Goal: Check status: Check status

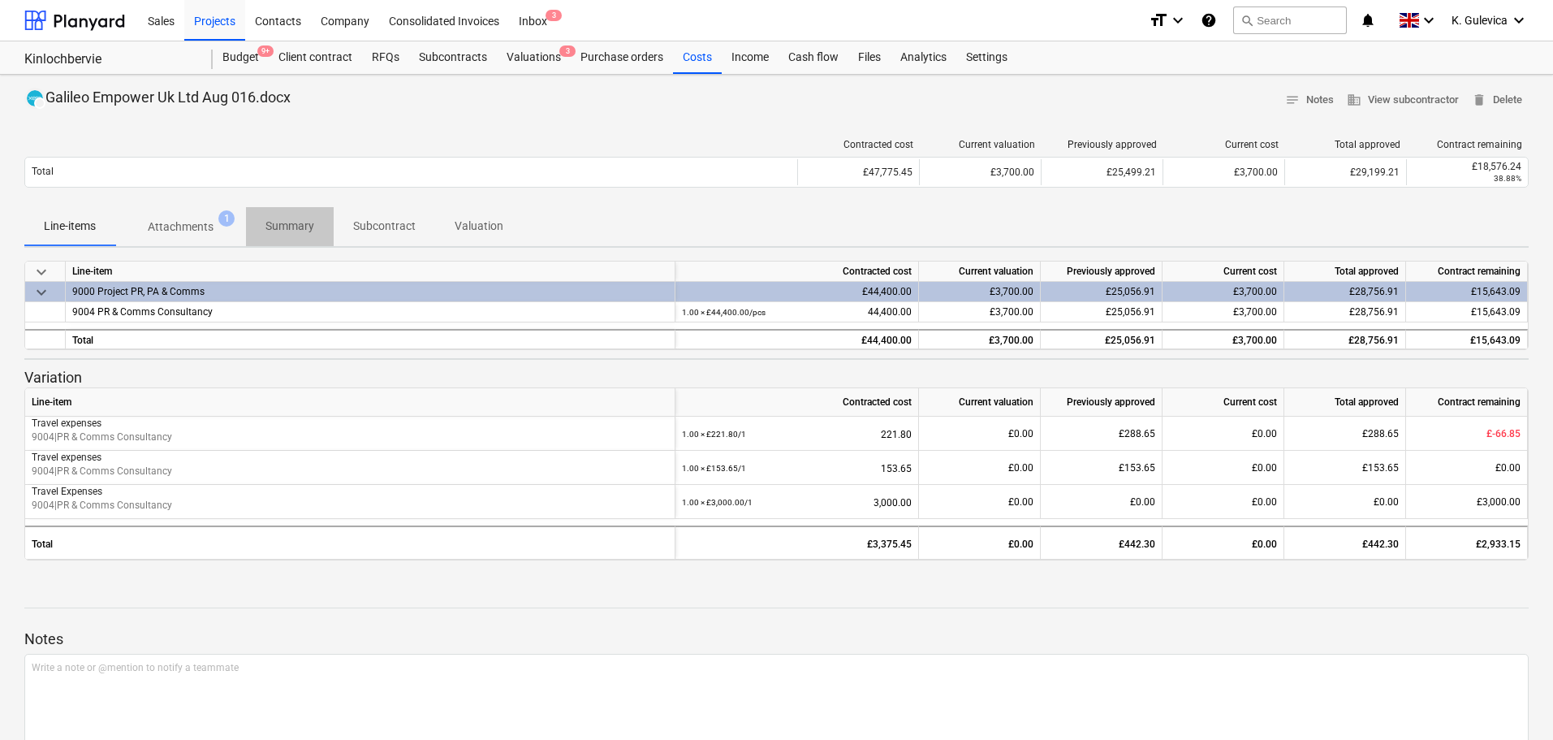
click at [281, 226] on p "Summary" at bounding box center [289, 226] width 49 height 17
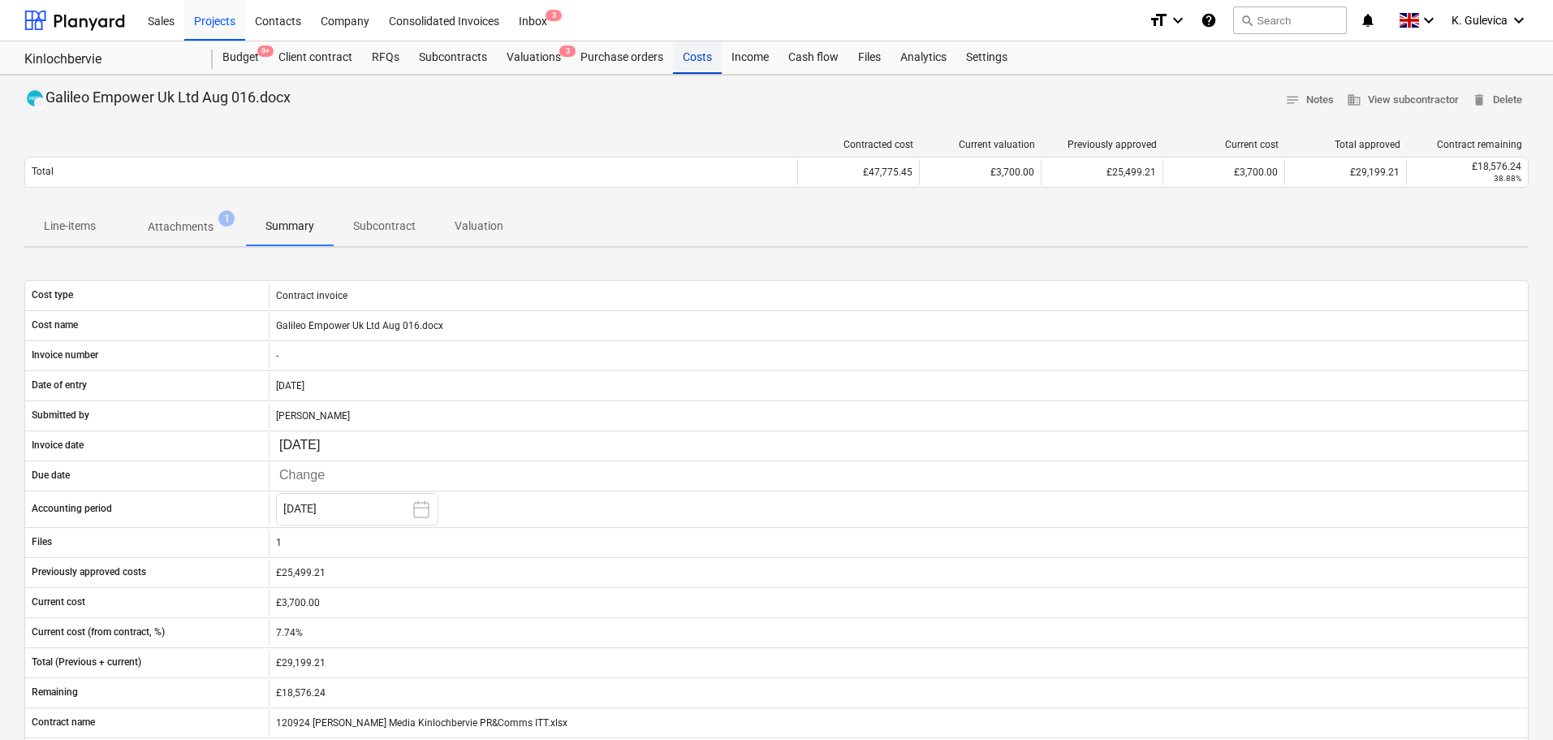
click at [696, 58] on div "Costs" at bounding box center [697, 57] width 49 height 32
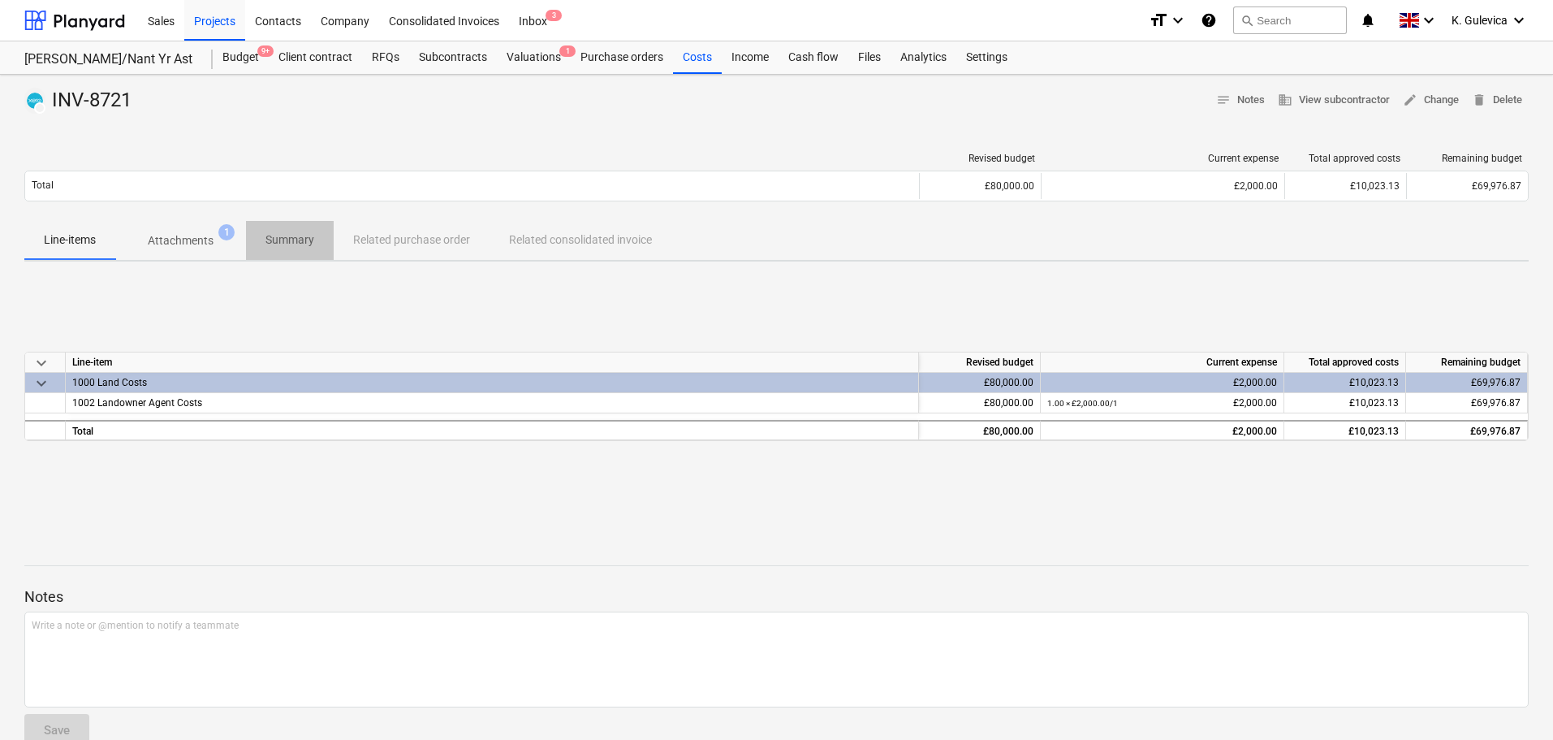
click at [286, 235] on p "Summary" at bounding box center [289, 239] width 49 height 17
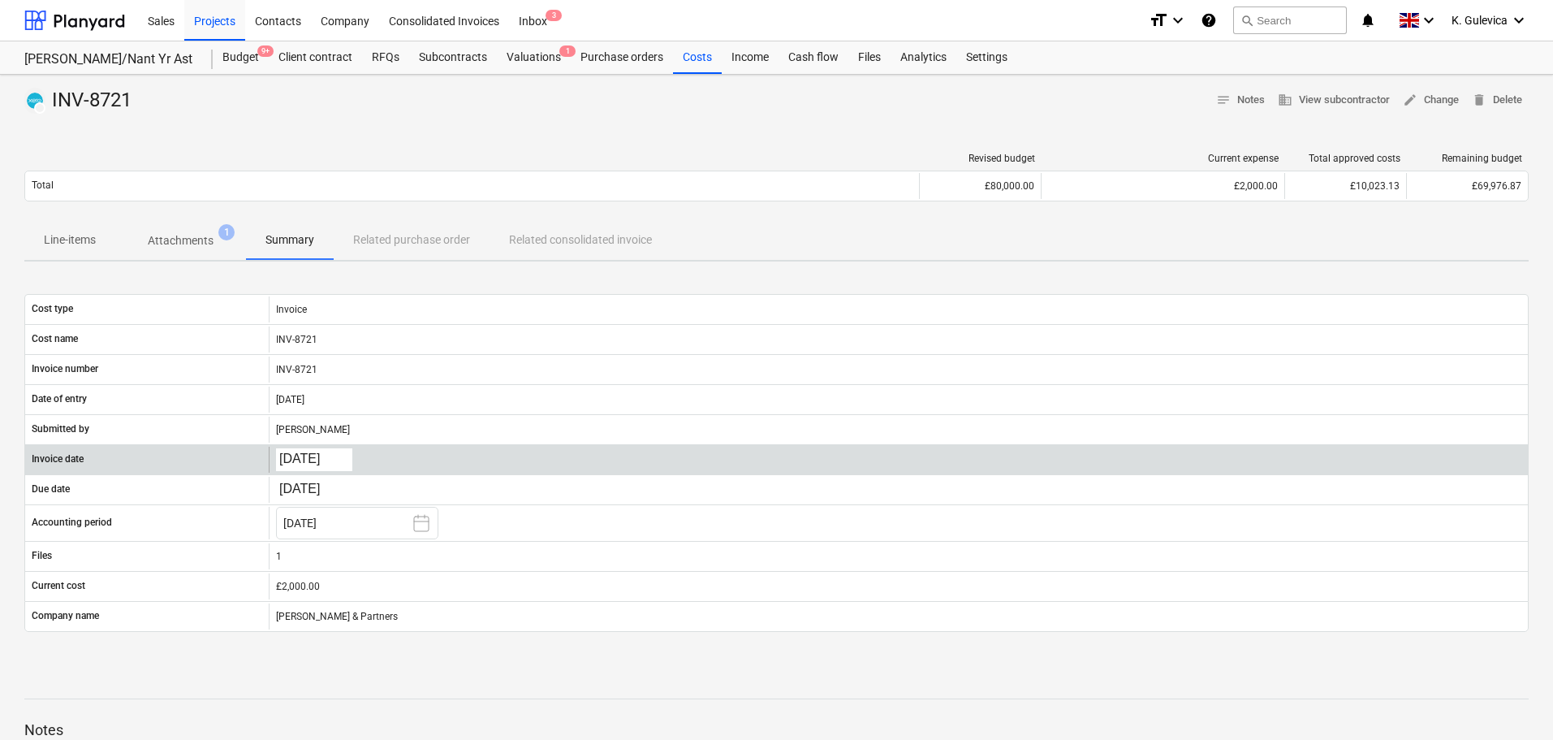
click at [303, 460] on body "Sales Projects Contacts Company Consolidated Invoices Inbox 3 format_size keybo…" at bounding box center [776, 370] width 1553 height 740
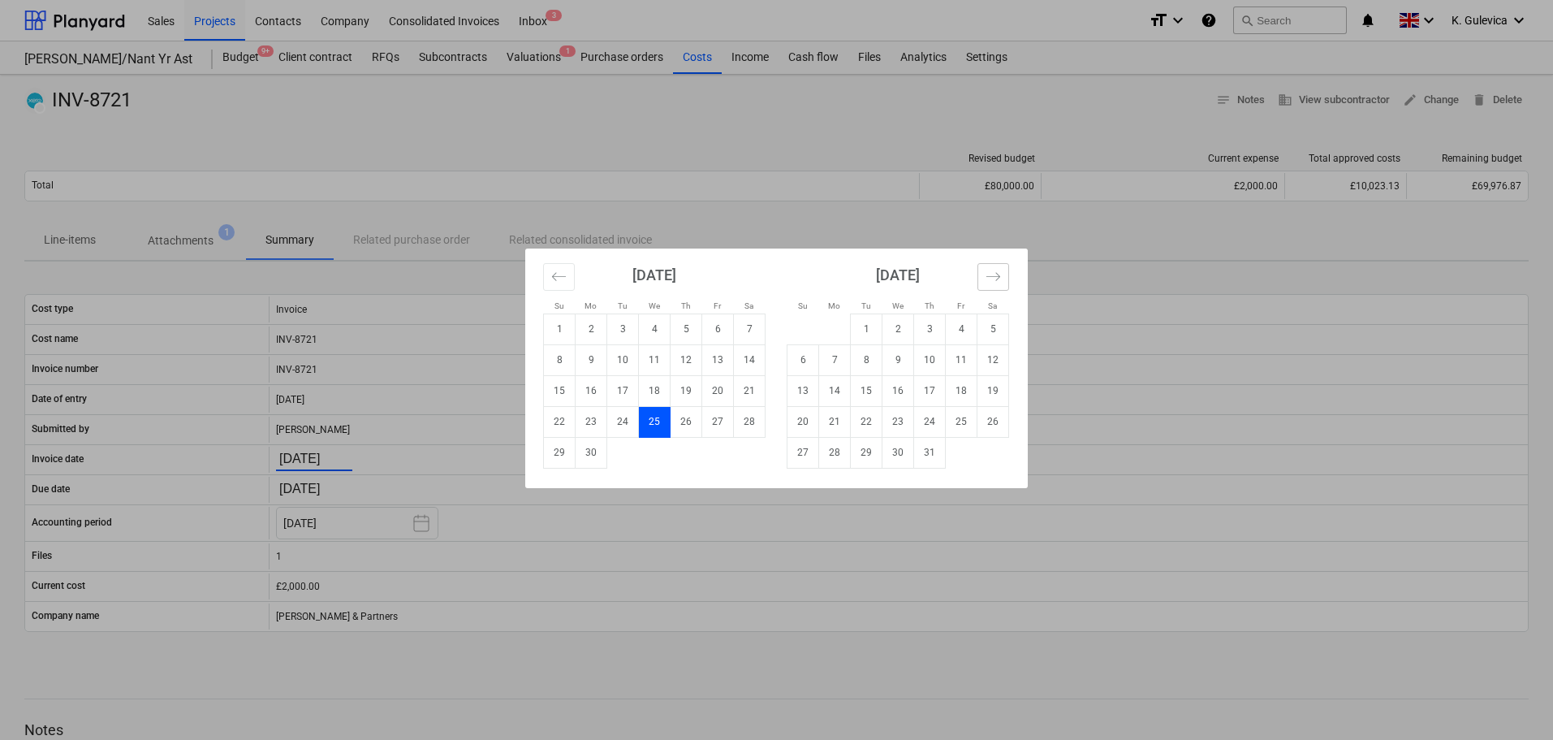
click at [978, 268] on button "Move forward to switch to the next month." at bounding box center [994, 277] width 32 height 28
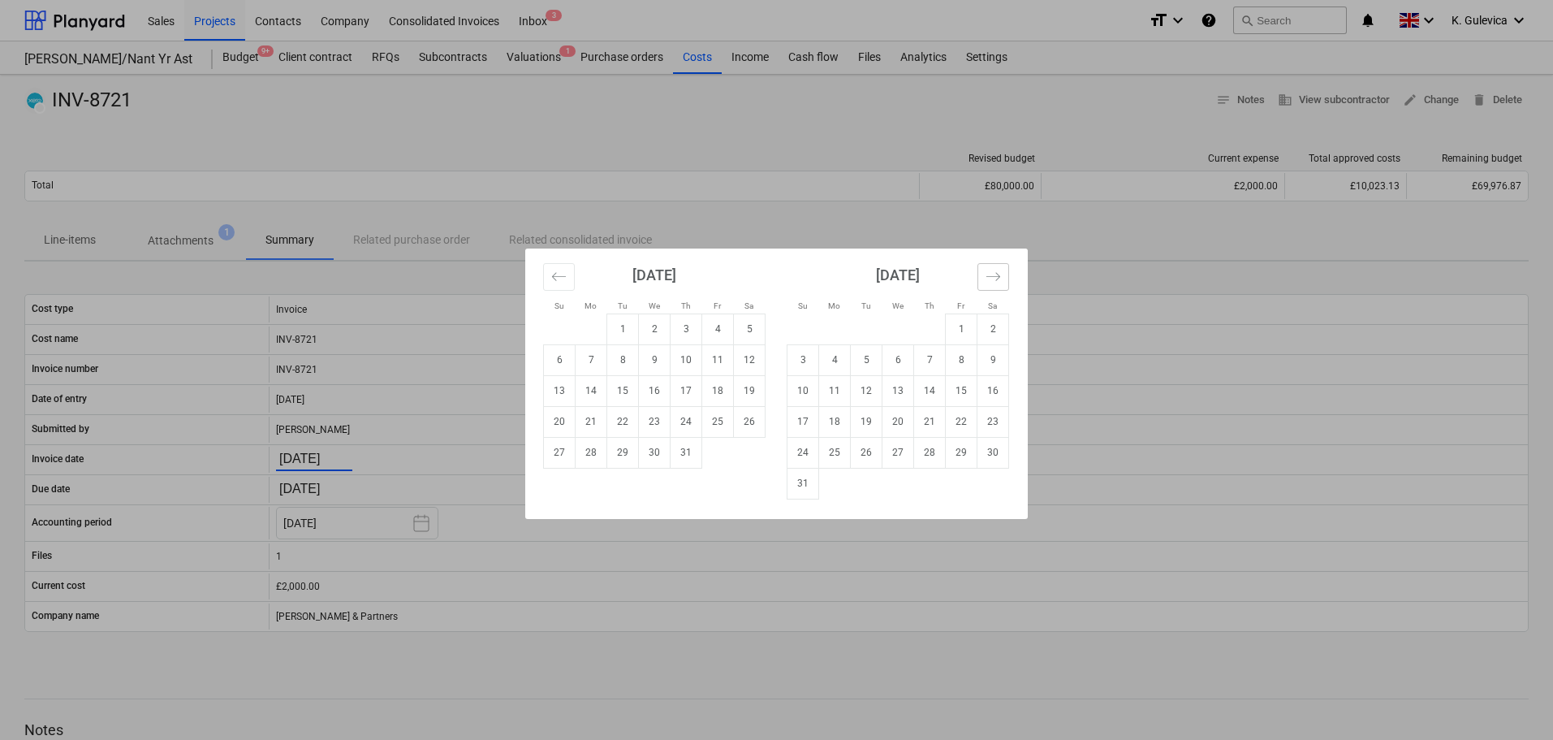
click at [982, 281] on button "Move forward to switch to the next month." at bounding box center [994, 277] width 32 height 28
click at [831, 335] on td "1" at bounding box center [835, 328] width 32 height 31
type input "01.09.2025"
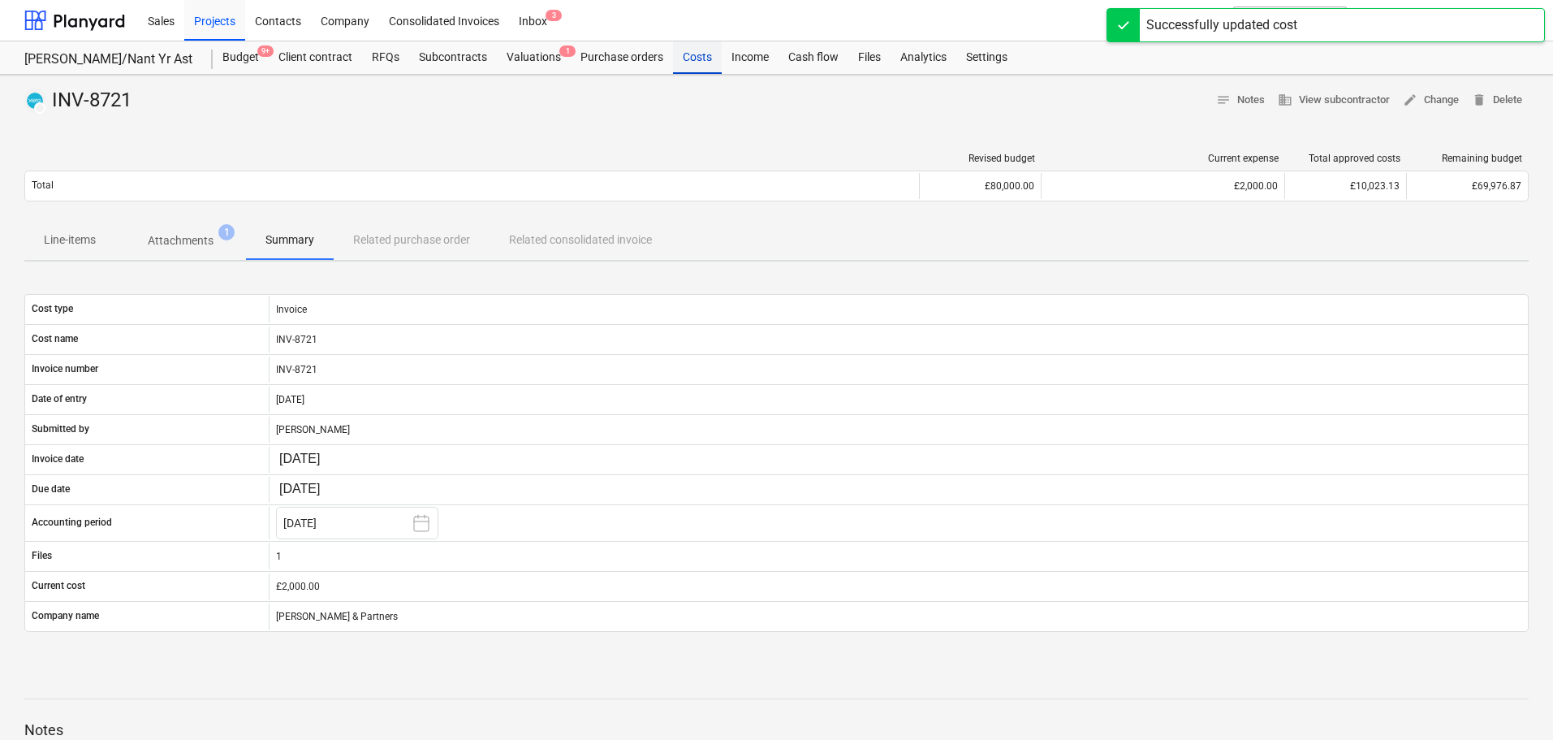
click at [691, 63] on div "Costs" at bounding box center [697, 57] width 49 height 32
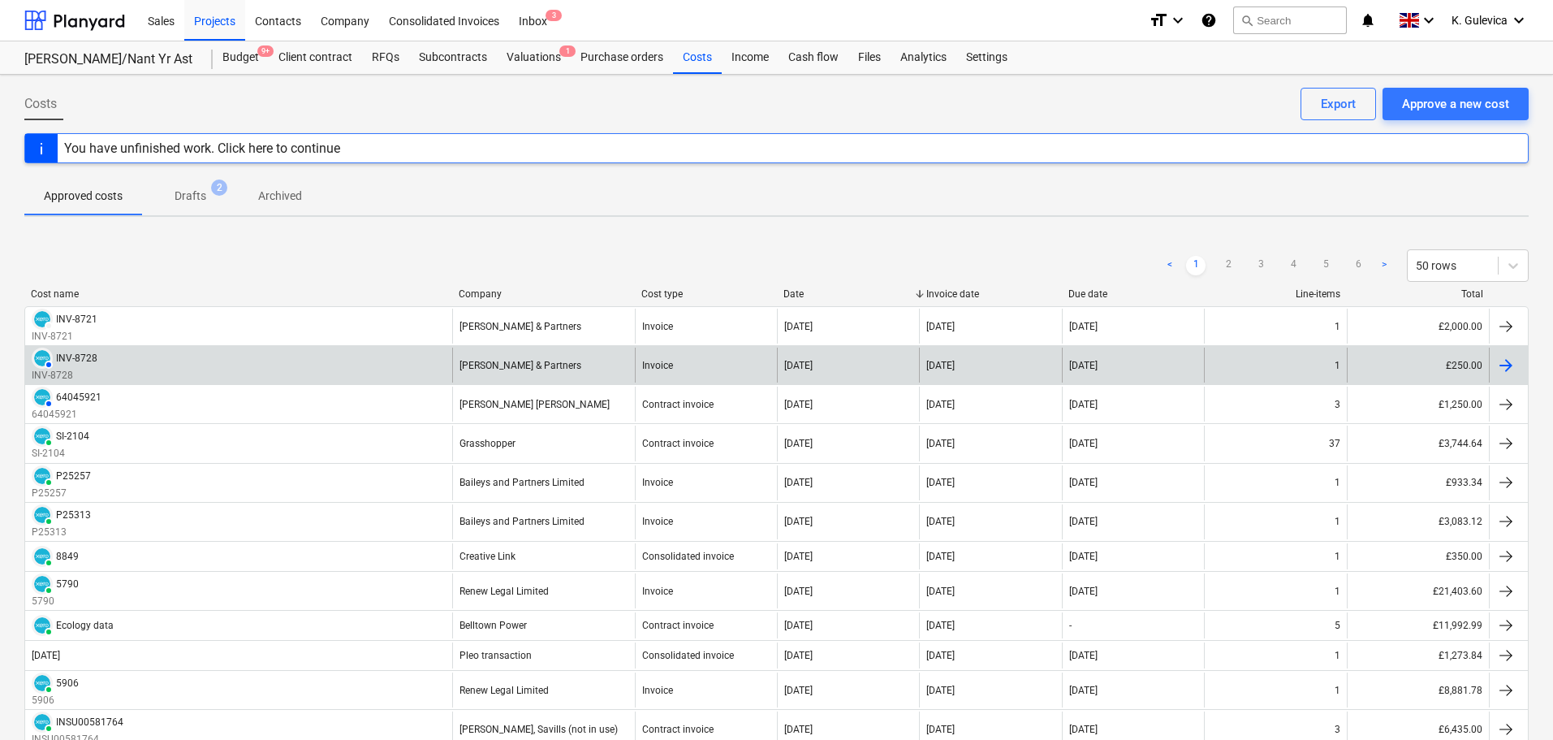
click at [147, 356] on div "AUTHORISED INV-8728 INV-8728" at bounding box center [238, 364] width 427 height 35
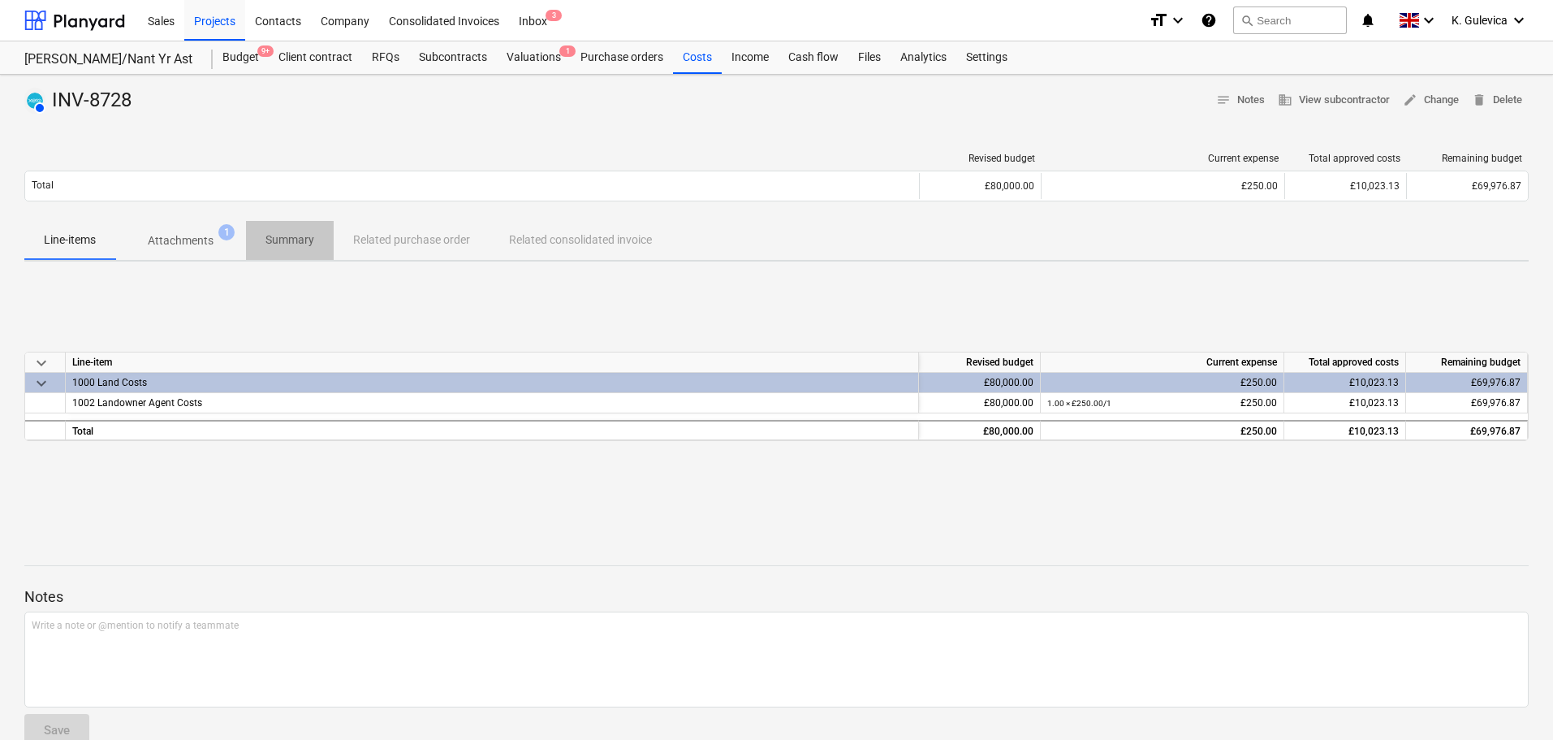
click at [293, 238] on p "Summary" at bounding box center [289, 239] width 49 height 17
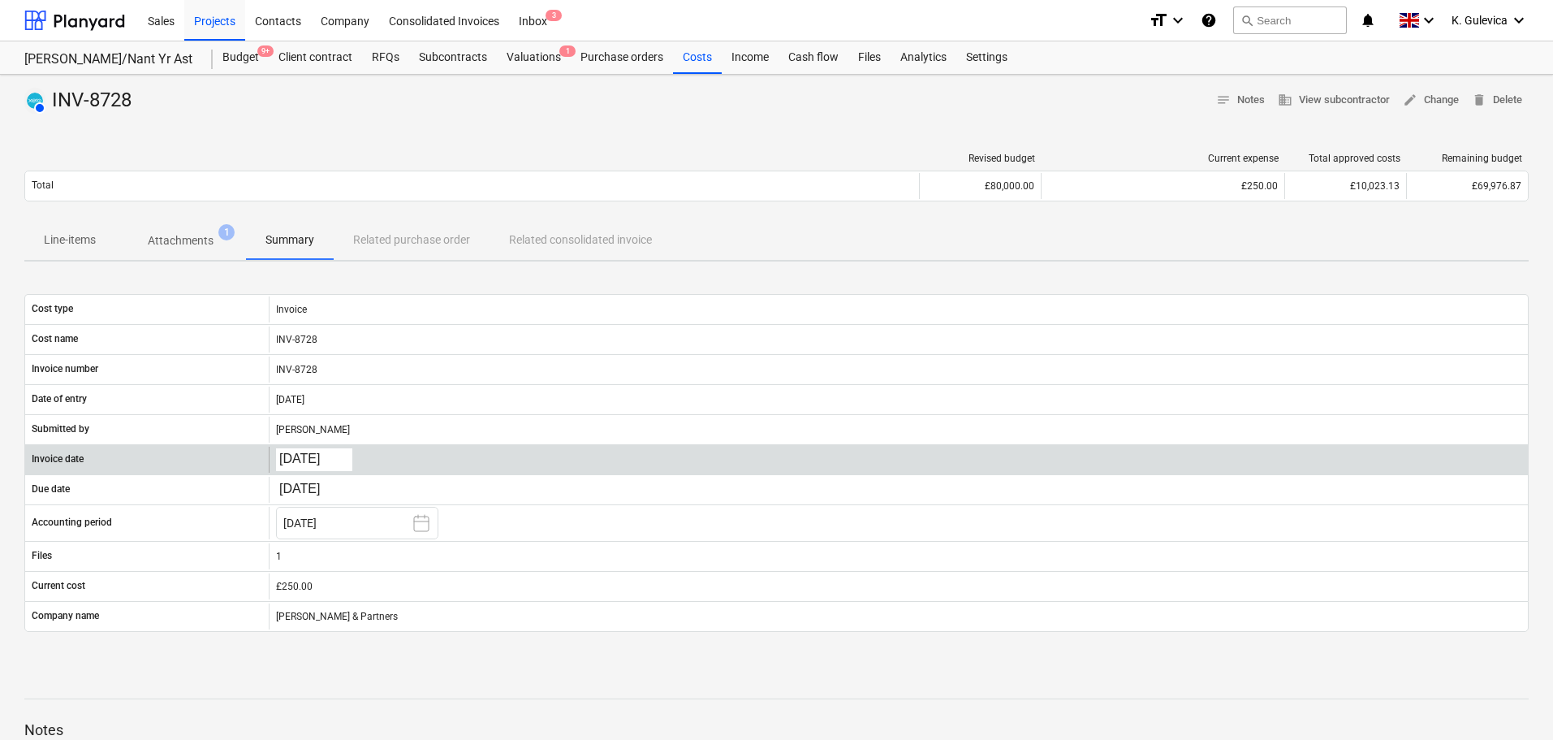
click at [317, 461] on body "Sales Projects Contacts Company Consolidated Invoices Inbox 3 format_size keybo…" at bounding box center [776, 370] width 1553 height 740
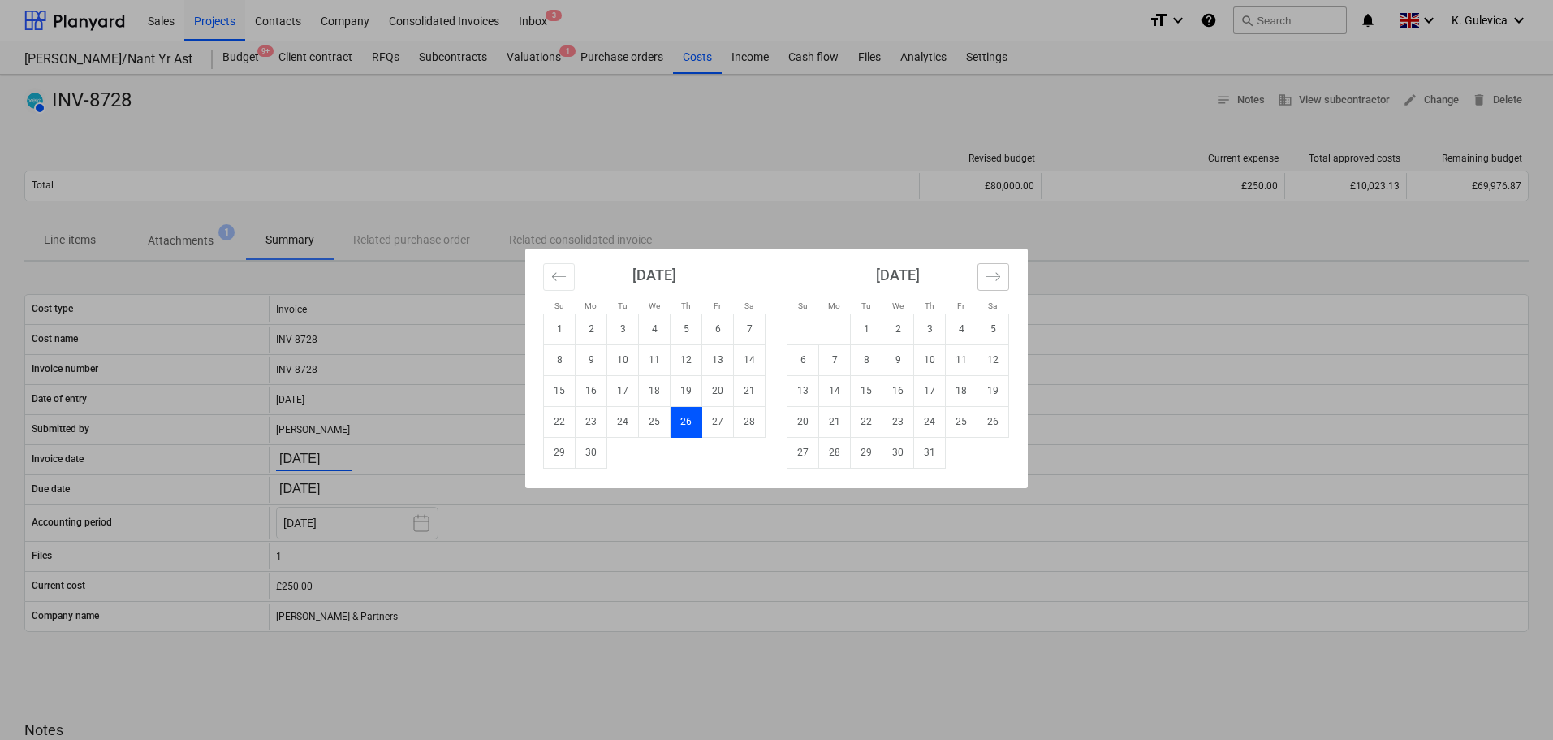
click at [978, 274] on button "Move forward to switch to the next month." at bounding box center [994, 277] width 32 height 28
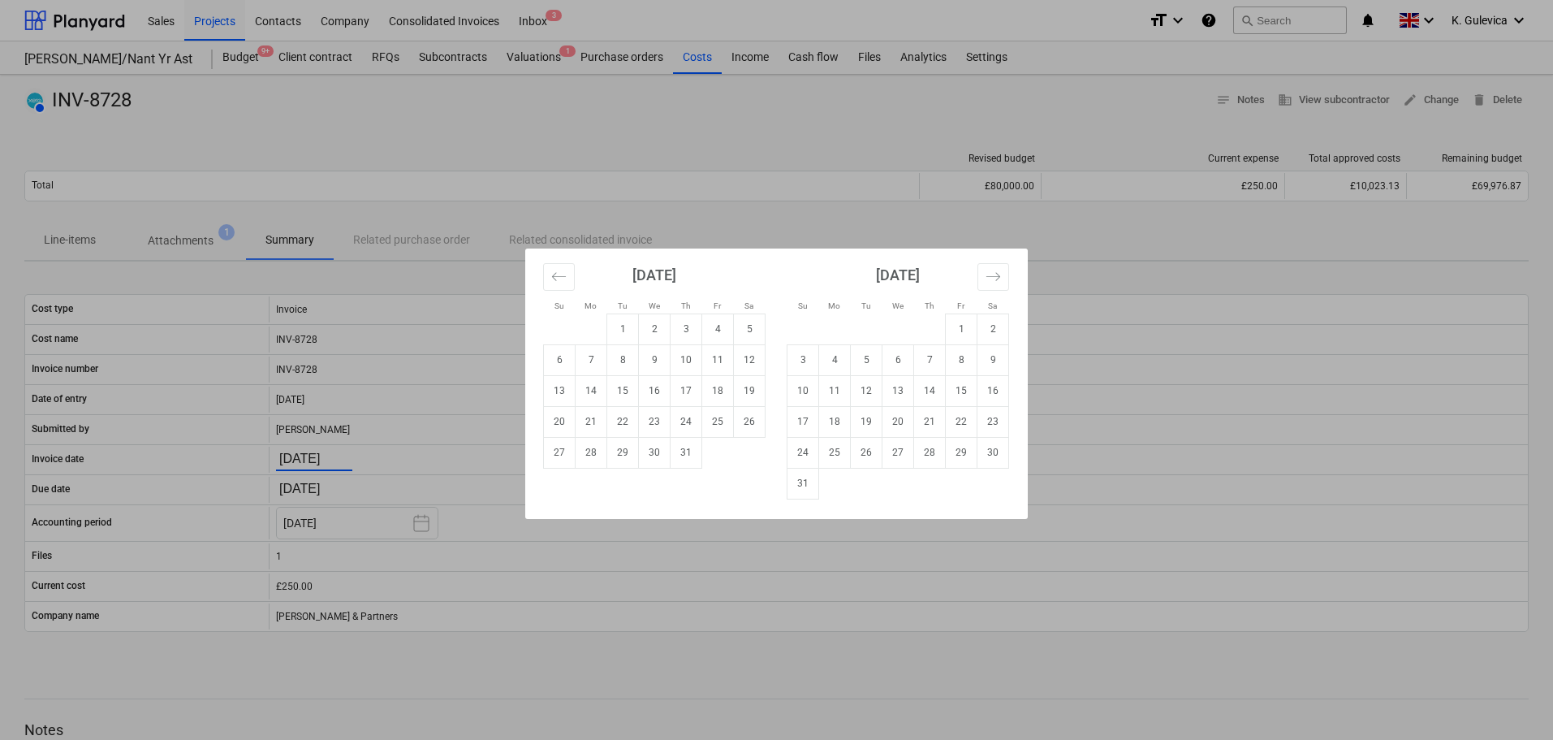
click at [982, 276] on button "Move forward to switch to the next month." at bounding box center [994, 277] width 32 height 28
click at [830, 327] on td "1" at bounding box center [835, 328] width 32 height 31
type input "01.09.2025"
